Goal: Information Seeking & Learning: Learn about a topic

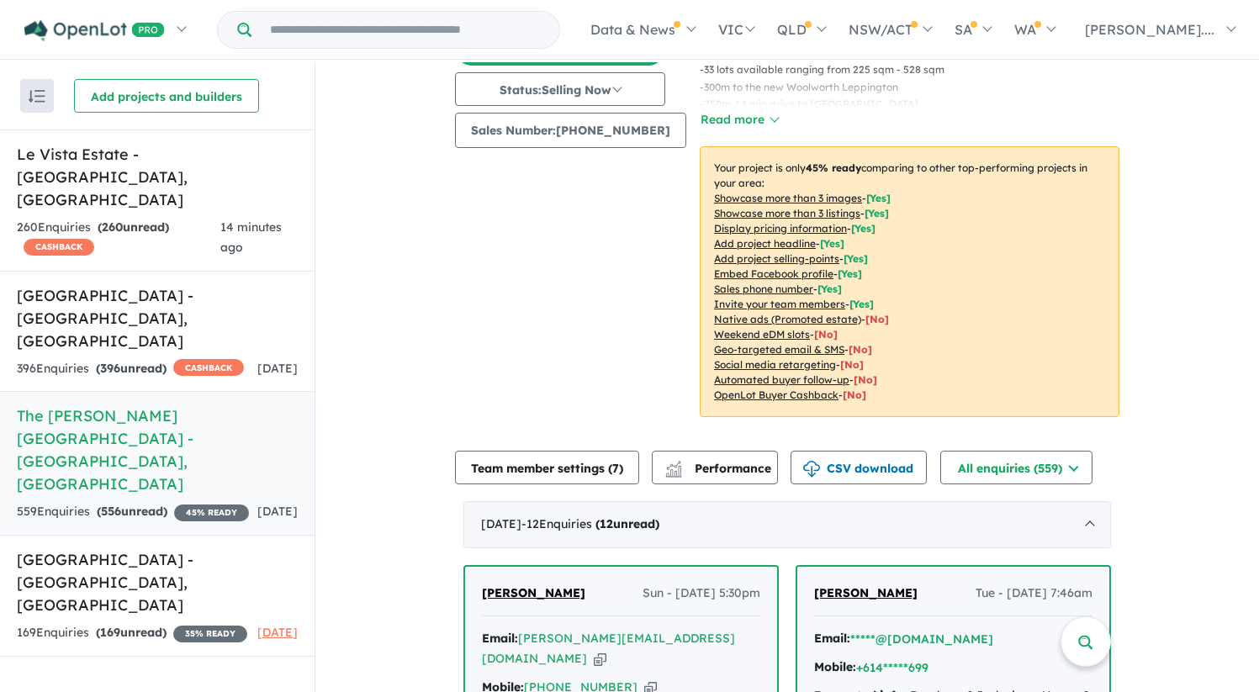
scroll to position [217, 0]
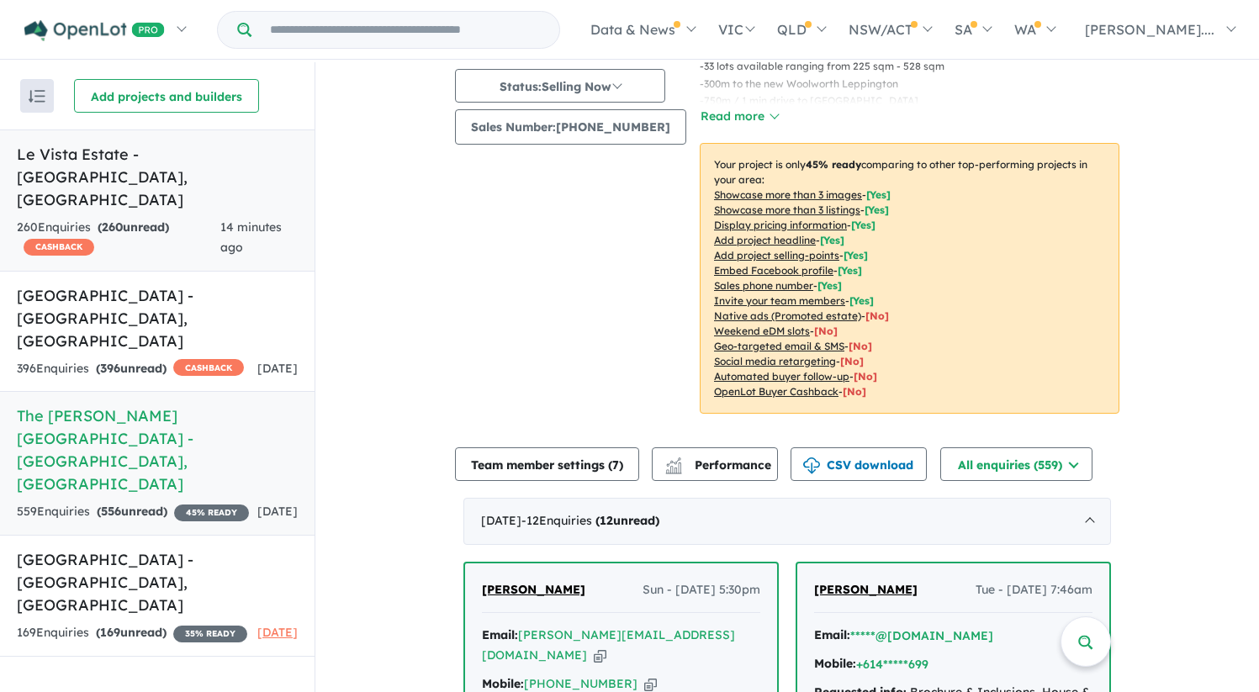
click at [168, 218] on div "260 Enquir ies ( 260 unread) CASHBACK" at bounding box center [119, 238] width 204 height 40
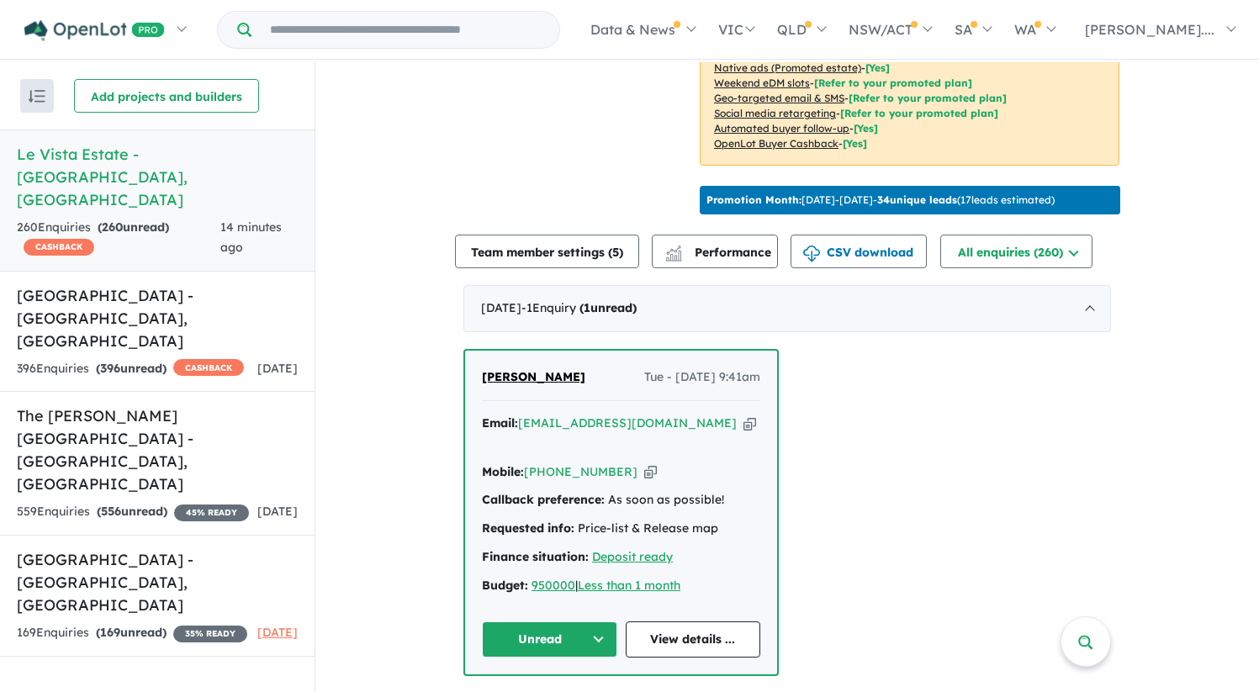
scroll to position [459, 0]
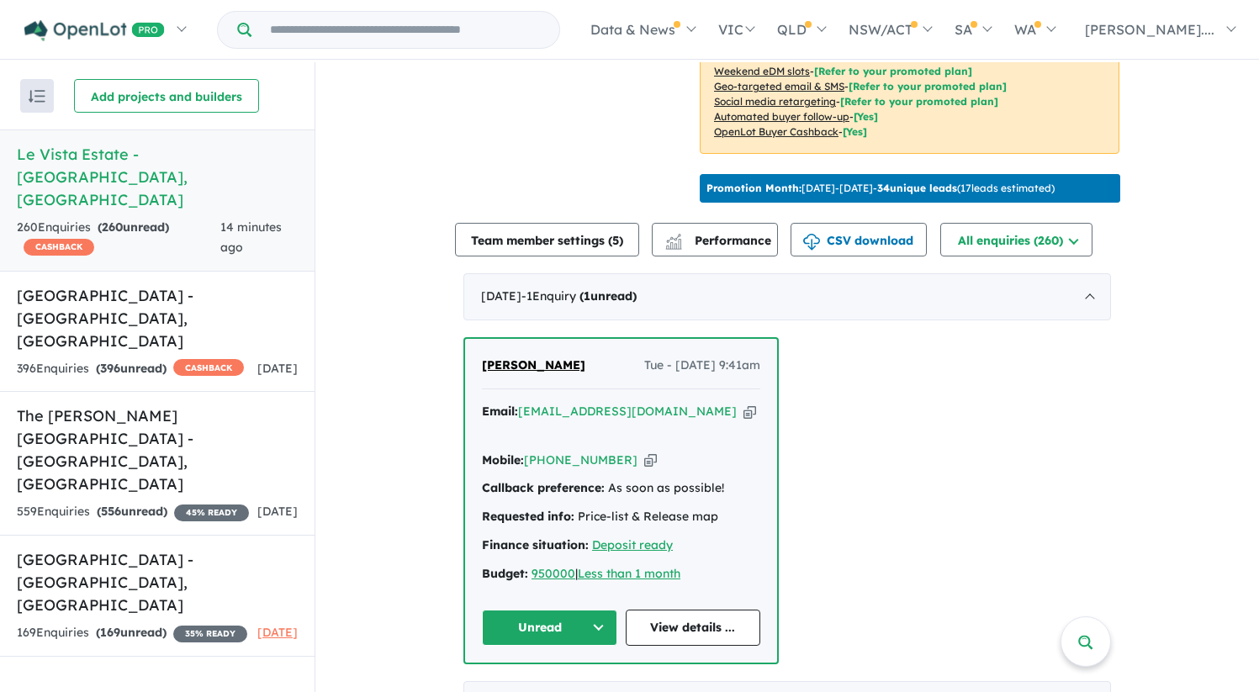
click at [538, 360] on span "Rajoo Gurram" at bounding box center [533, 365] width 103 height 15
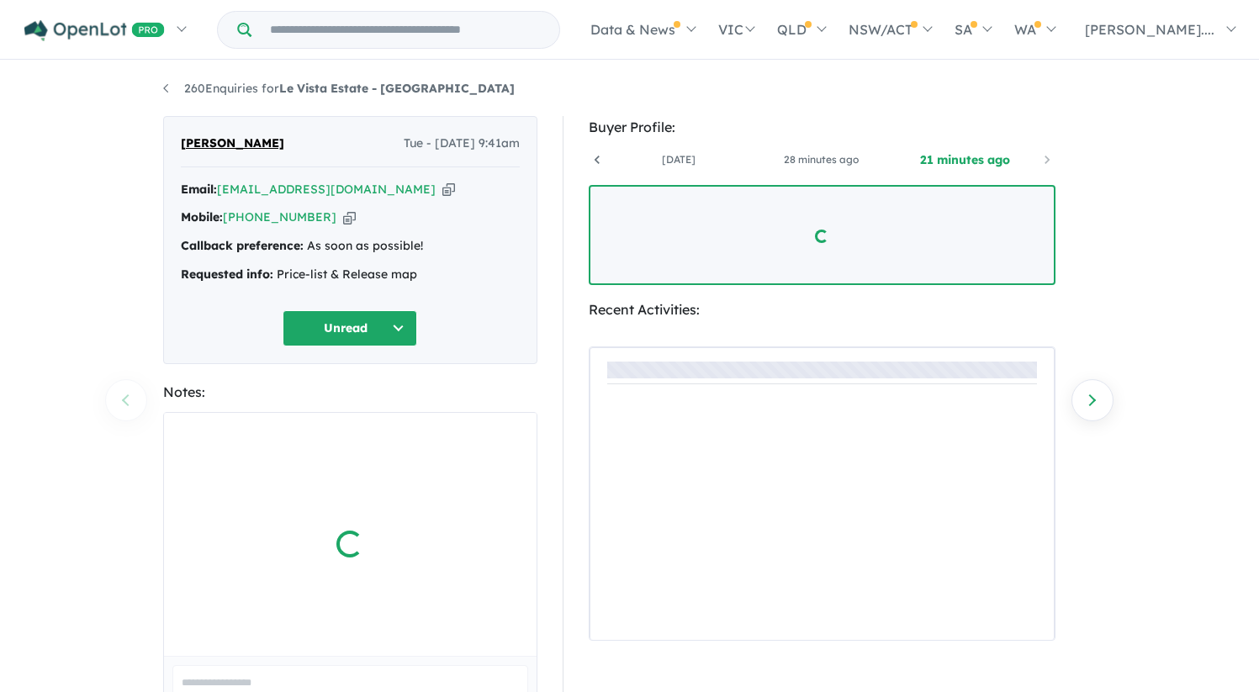
scroll to position [0, 124]
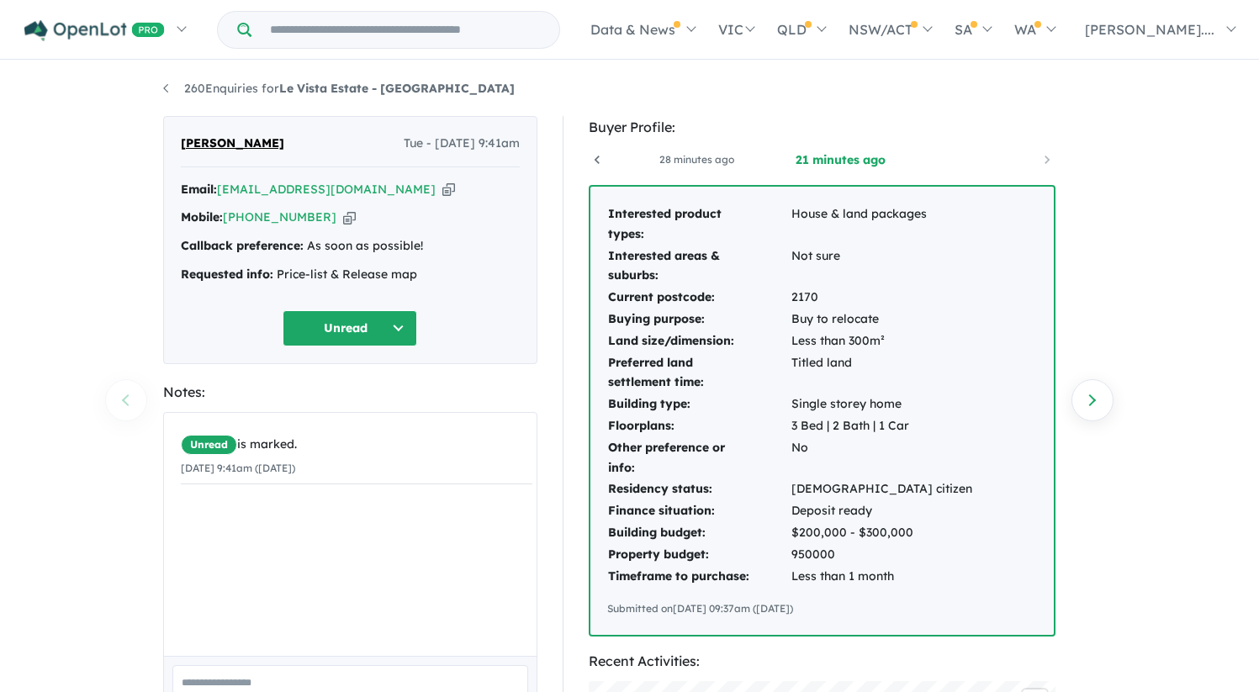
click at [612, 240] on td "Interested product types:" at bounding box center [698, 225] width 183 height 42
drag, startPoint x: 607, startPoint y: 215, endPoint x: 944, endPoint y: 587, distance: 502.7
click at [944, 587] on div "Interested product types: House & land packages Interested areas & suburbs: Not…" at bounding box center [823, 411] width 464 height 448
copy tbody
click at [91, 354] on div "260 Enquiries for Le Vista Estate - Austral Previous enquiry Next enquiry Rajoo…" at bounding box center [629, 378] width 1259 height 632
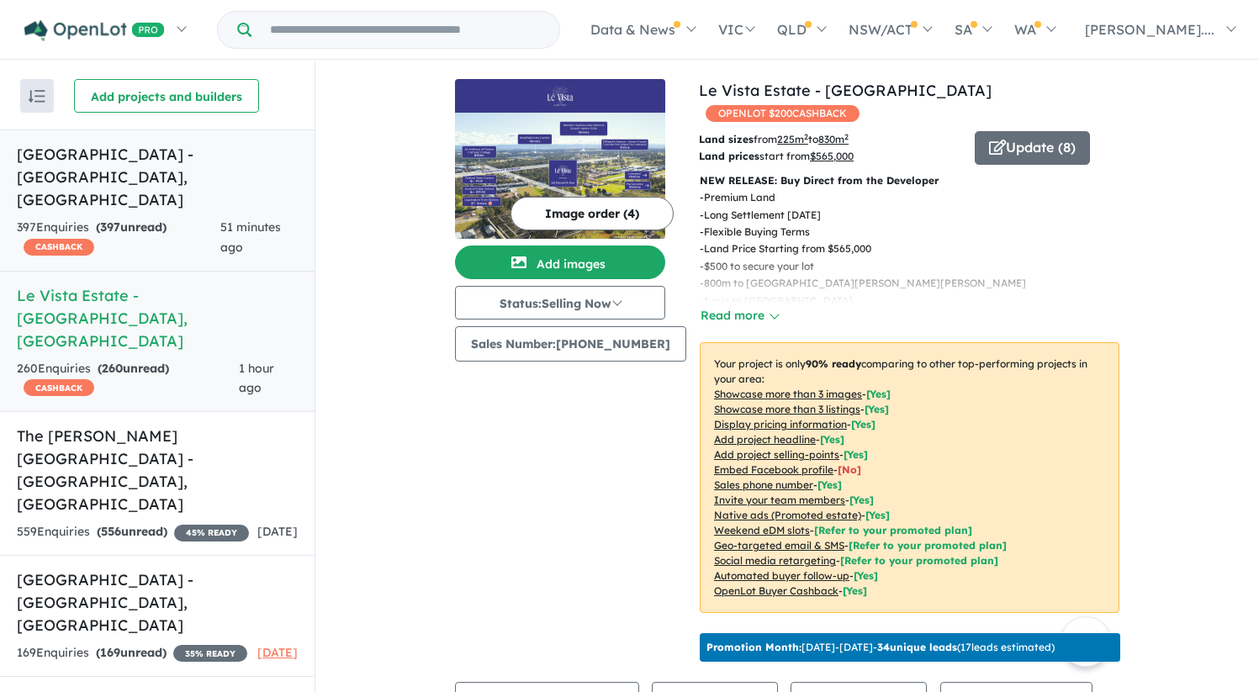
click at [176, 162] on h5 "Leppington Square Estate - Leppington , NSW" at bounding box center [157, 177] width 281 height 68
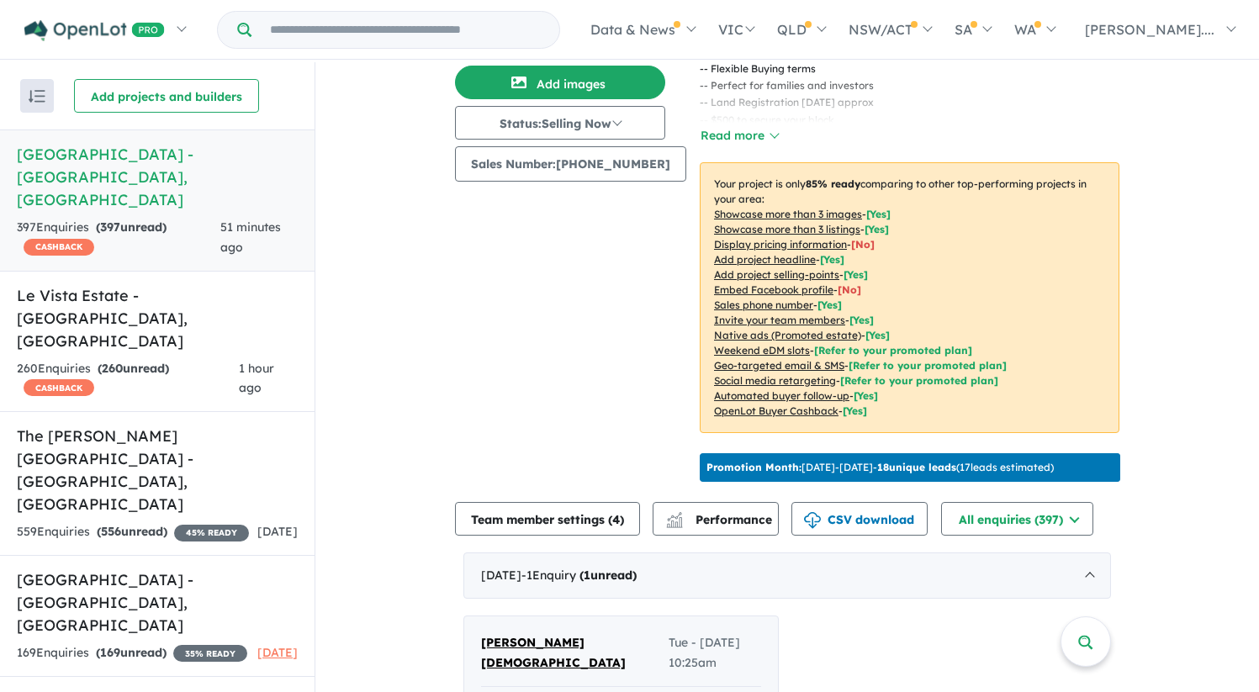
scroll to position [507, 0]
